Goal: Information Seeking & Learning: Learn about a topic

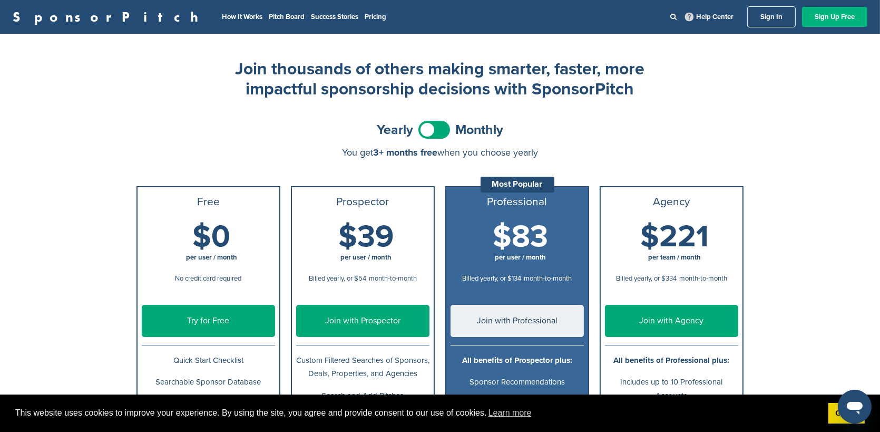
click at [834, 25] on link "Sign Up Free" at bounding box center [834, 17] width 65 height 20
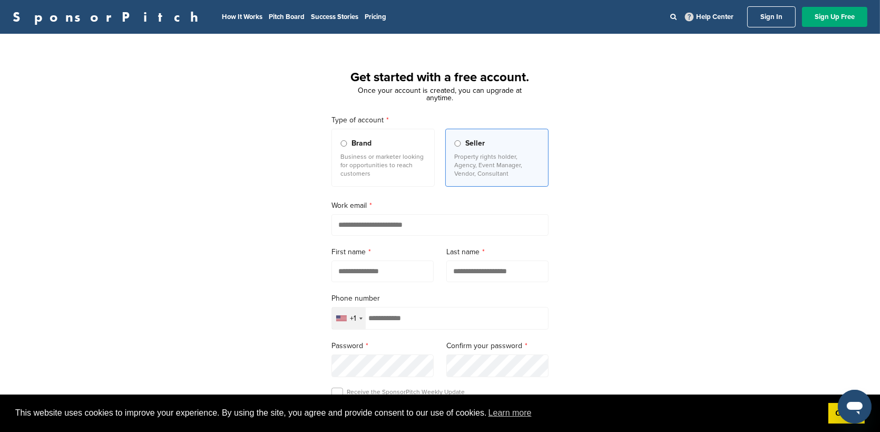
click at [351, 157] on p "Business or marketer looking for opportunities to reach customers" at bounding box center [383, 164] width 85 height 25
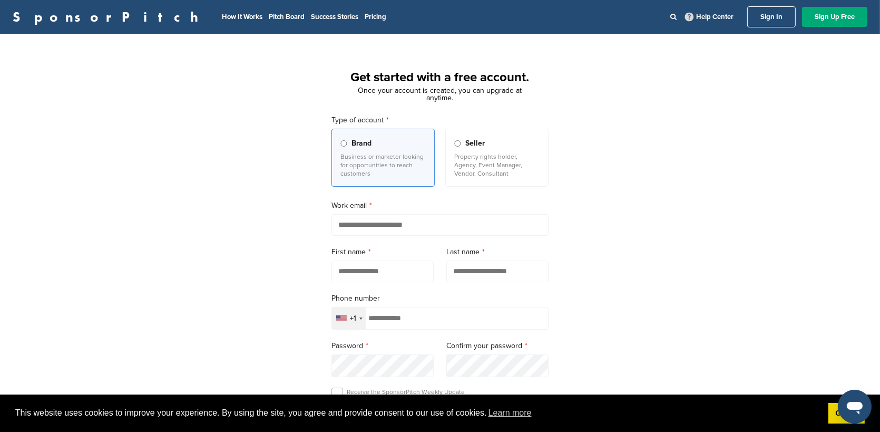
click at [476, 161] on p "Property rights holder, Agency, Event Manager, Vendor, Consultant" at bounding box center [496, 164] width 85 height 25
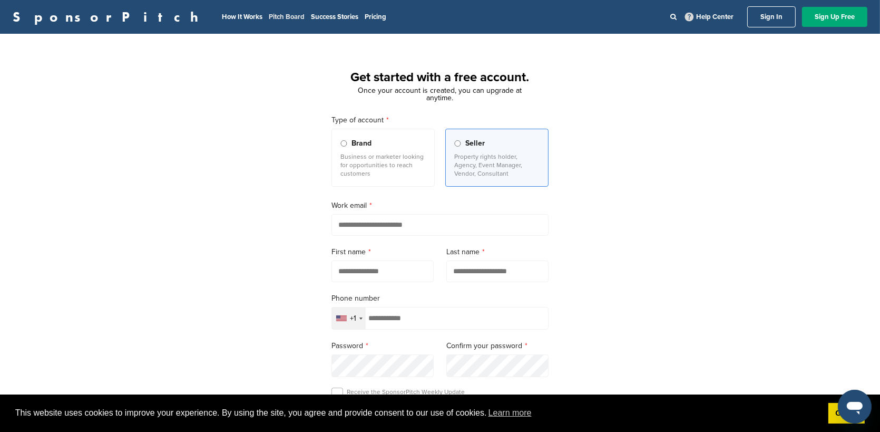
click at [269, 16] on link "Pitch Board" at bounding box center [287, 17] width 36 height 8
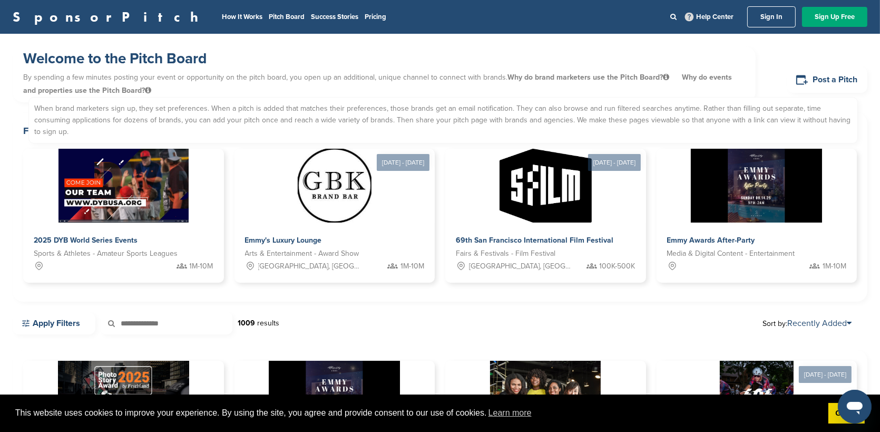
click at [723, 75] on span "Why do events and properties use the Pitch Board? When brand marketers sign up,…" at bounding box center [377, 84] width 709 height 22
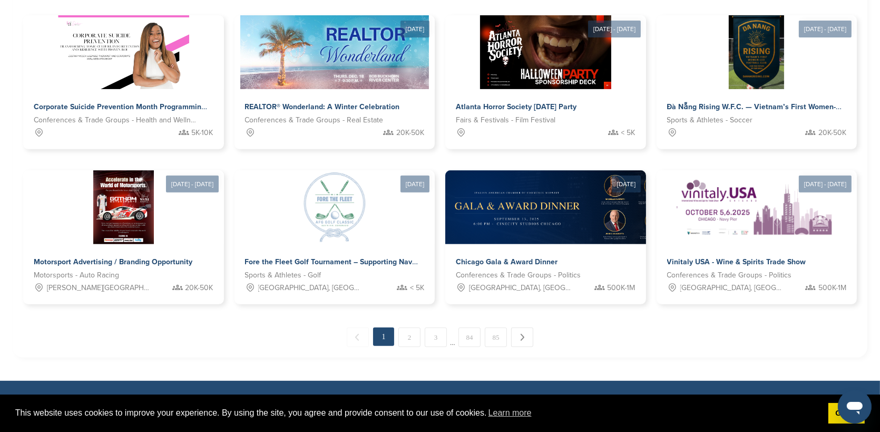
scroll to position [633, 0]
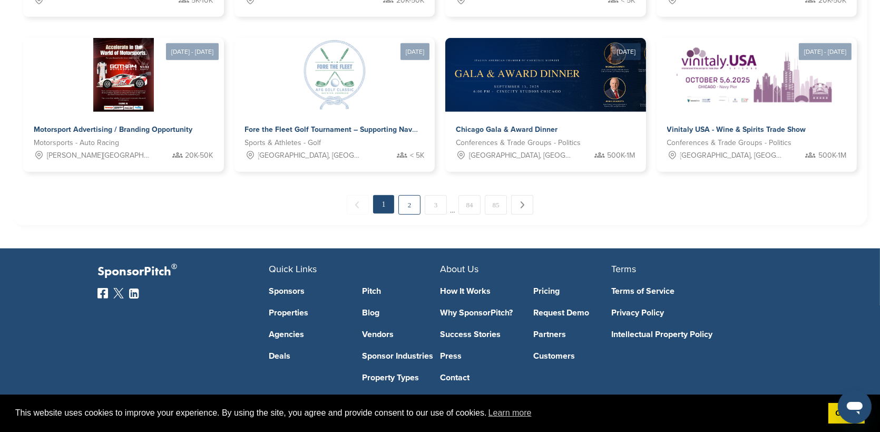
click at [405, 209] on link "2" at bounding box center [409, 205] width 22 height 20
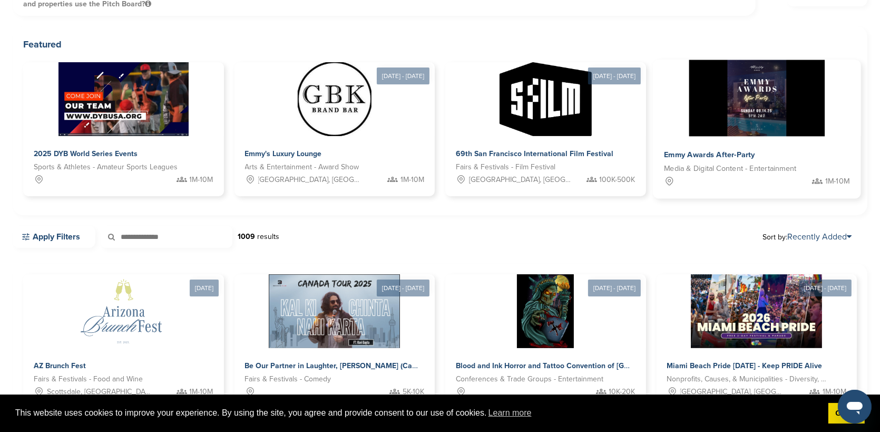
scroll to position [0, 0]
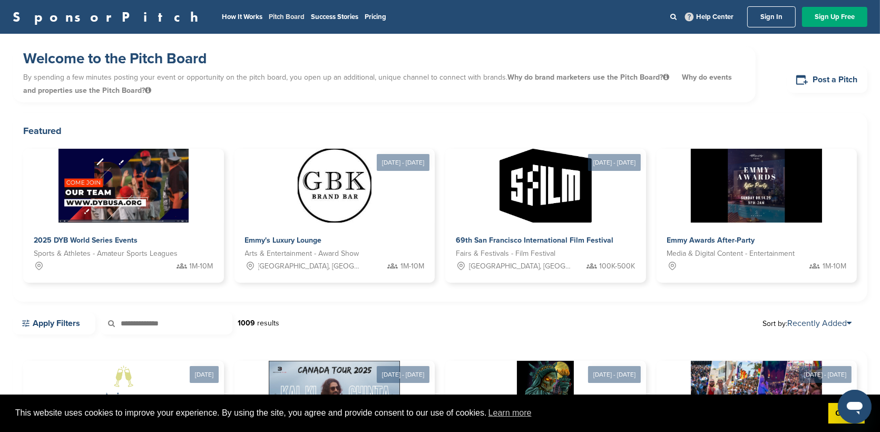
click at [269, 14] on link "Pitch Board" at bounding box center [287, 17] width 36 height 8
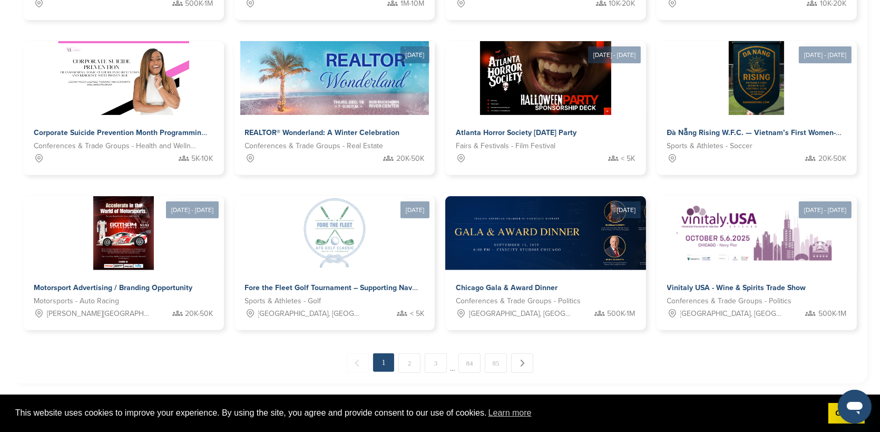
scroll to position [691, 0]
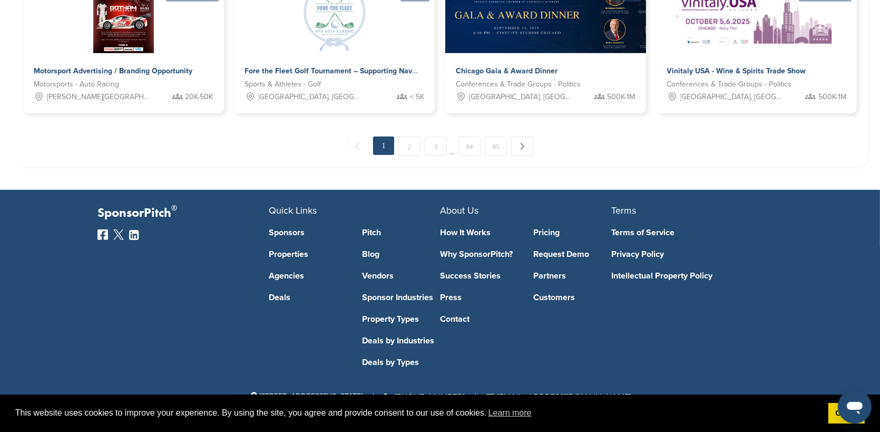
click at [283, 234] on link "Sponsors" at bounding box center [308, 232] width 78 height 8
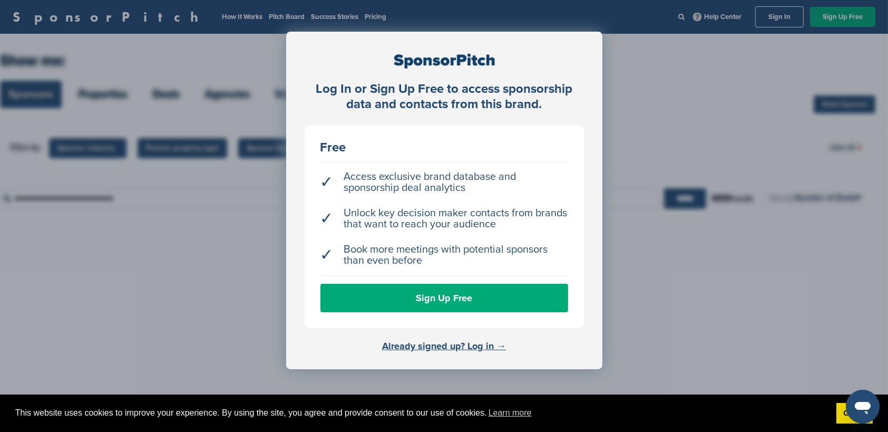
click at [436, 180] on li "✓ Access exclusive brand database and sponsorship deal analytics" at bounding box center [444, 182] width 248 height 33
click at [697, 141] on div "Log In or Sign Up Free to access sponsorship data and contacts from this brand.…" at bounding box center [444, 242] width 888 height 484
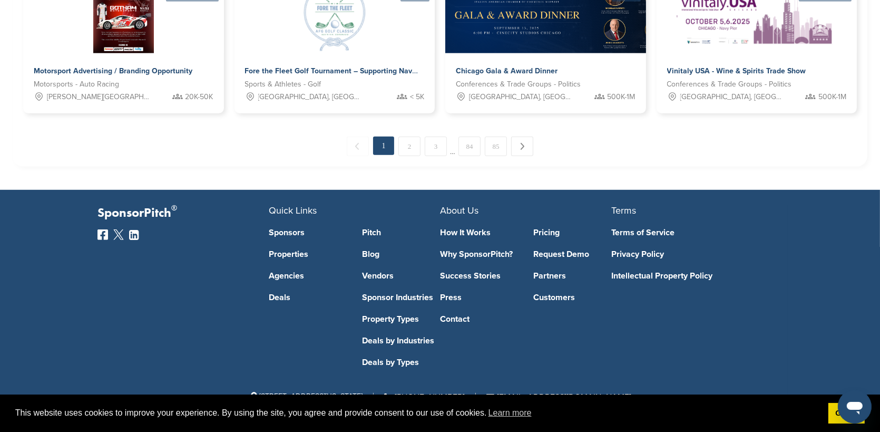
click at [410, 342] on link "Deals by Industries" at bounding box center [402, 340] width 78 height 8
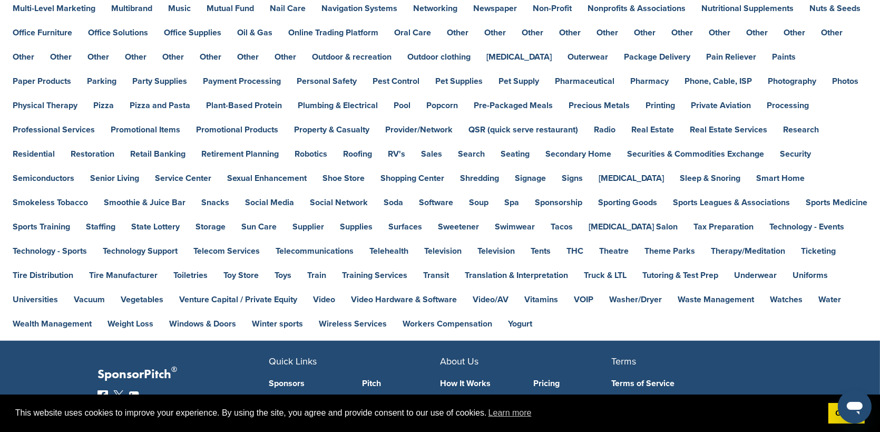
scroll to position [633, 0]
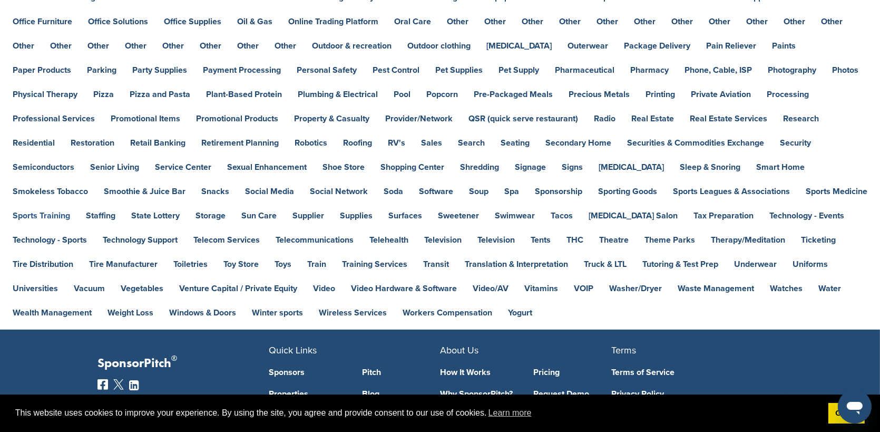
click at [70, 211] on link "Sports Training" at bounding box center [41, 215] width 57 height 8
